Goal: Information Seeking & Learning: Learn about a topic

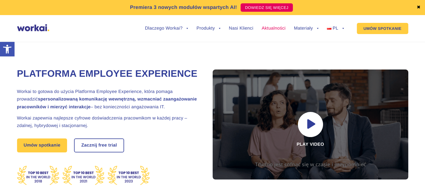
click at [274, 29] on link "Aktualności" at bounding box center [273, 28] width 24 height 4
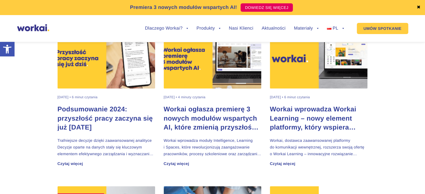
scroll to position [223, 0]
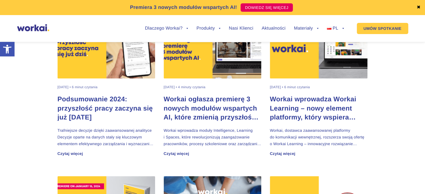
click at [82, 111] on h2 "Podsumowanie 2024: przyszłość pracy zaczyna się już dziś" at bounding box center [107, 108] width 98 height 27
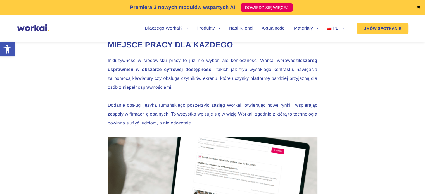
scroll to position [977, 0]
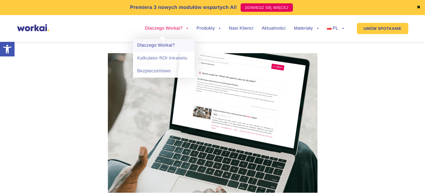
click at [159, 46] on link "Dlaczego Workai?" at bounding box center [163, 45] width 61 height 13
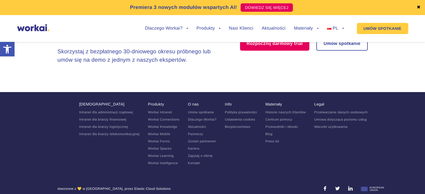
scroll to position [1210, 0]
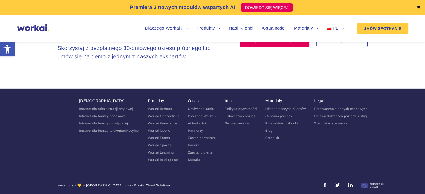
click at [99, 107] on link "Intranet dla administracji rządowej" at bounding box center [106, 109] width 54 height 4
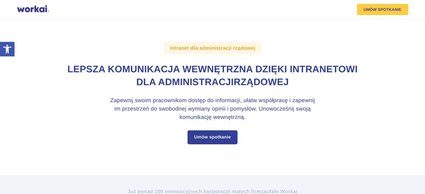
click at [0, 110] on section "intranet dla administracji rządowej Lepsza komunikacja wewnętrzna dzięki intran…" at bounding box center [212, 98] width 425 height 156
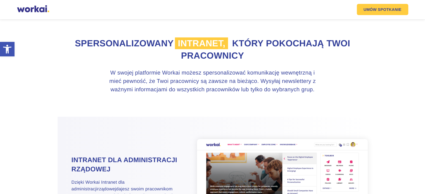
scroll to position [279, 0]
